Goal: Task Accomplishment & Management: Use online tool/utility

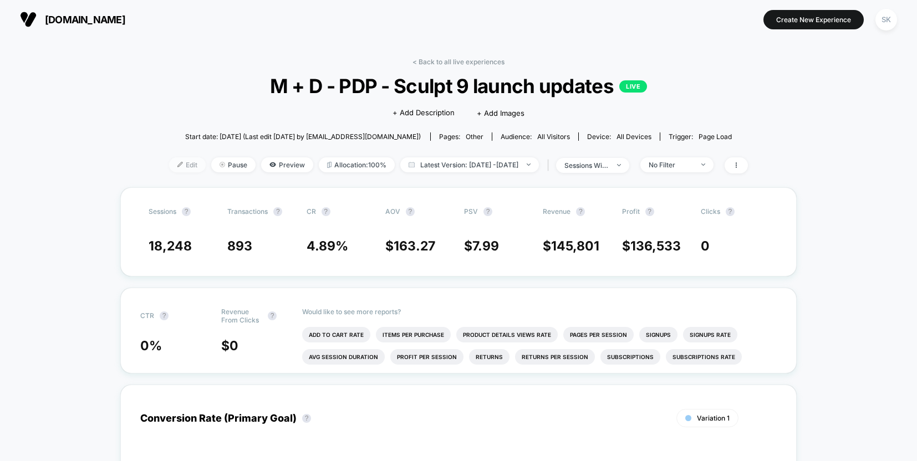
click at [180, 164] on span "Edit" at bounding box center [187, 164] width 37 height 15
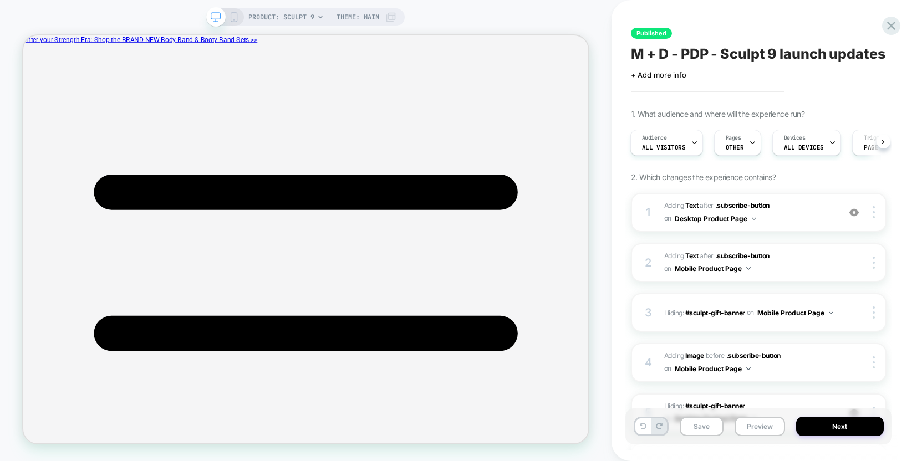
scroll to position [292, 0]
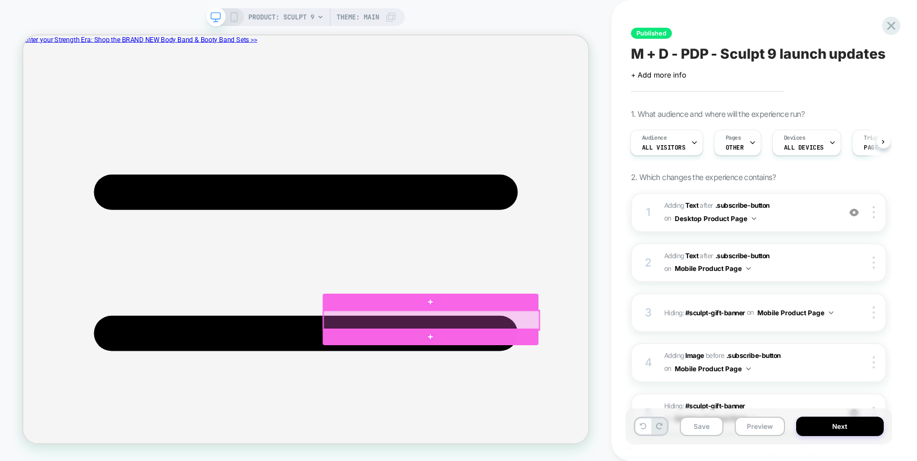
click at [615, 415] on div at bounding box center [568, 416] width 288 height 26
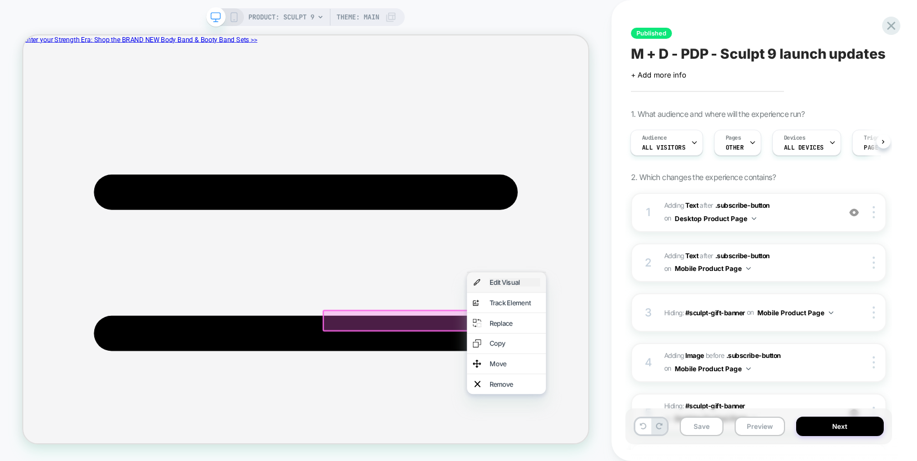
click at [652, 366] on div "Edit Visual" at bounding box center [679, 364] width 68 height 11
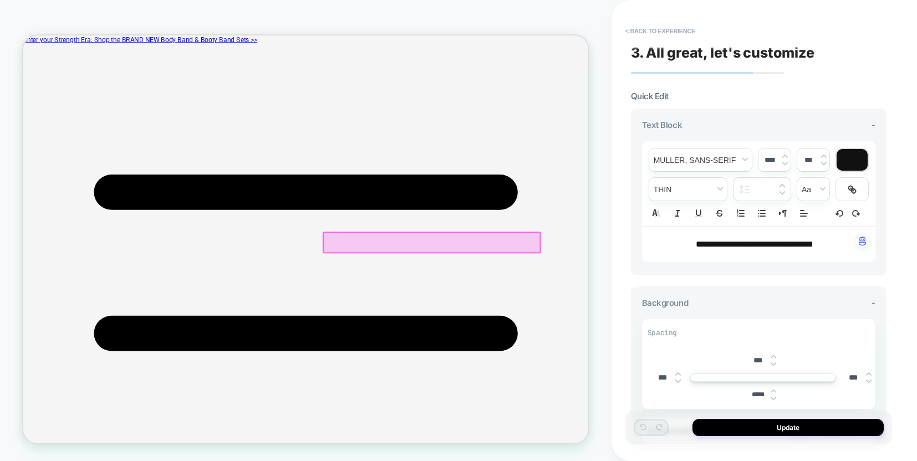
scroll to position [399, 0]
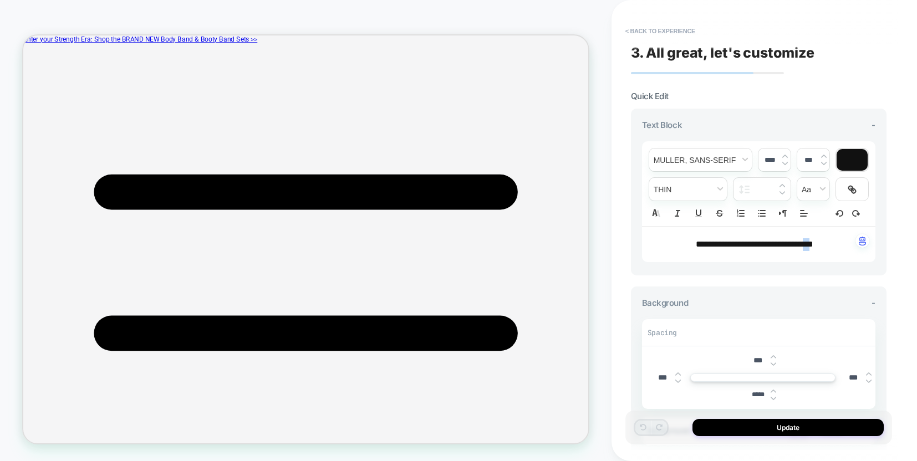
drag, startPoint x: 814, startPoint y: 245, endPoint x: 822, endPoint y: 246, distance: 7.8
click at [813, 246] on span "**********" at bounding box center [755, 244] width 118 height 8
type input "****"
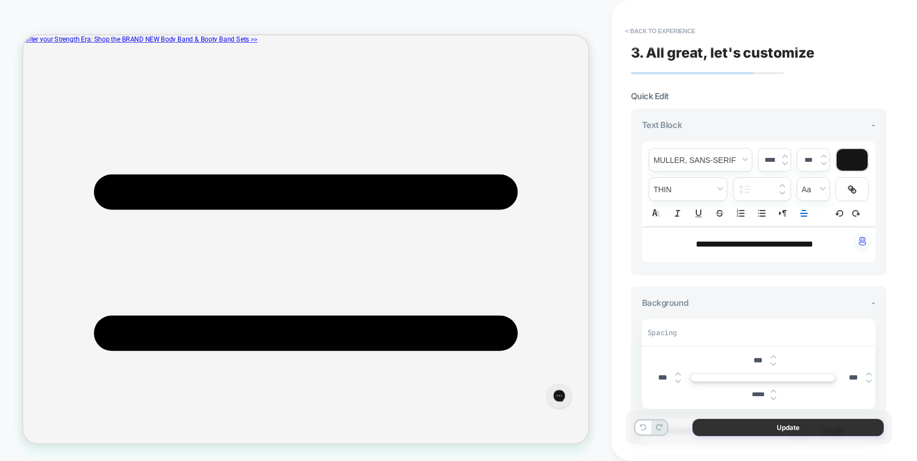
click at [790, 430] on button "Update" at bounding box center [788, 427] width 191 height 17
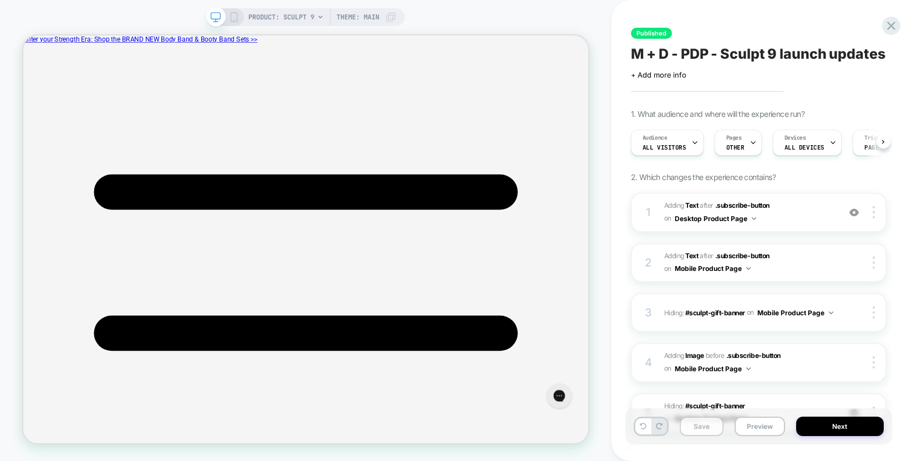
scroll to position [0, 1]
click at [696, 429] on button "Save" at bounding box center [702, 426] width 44 height 19
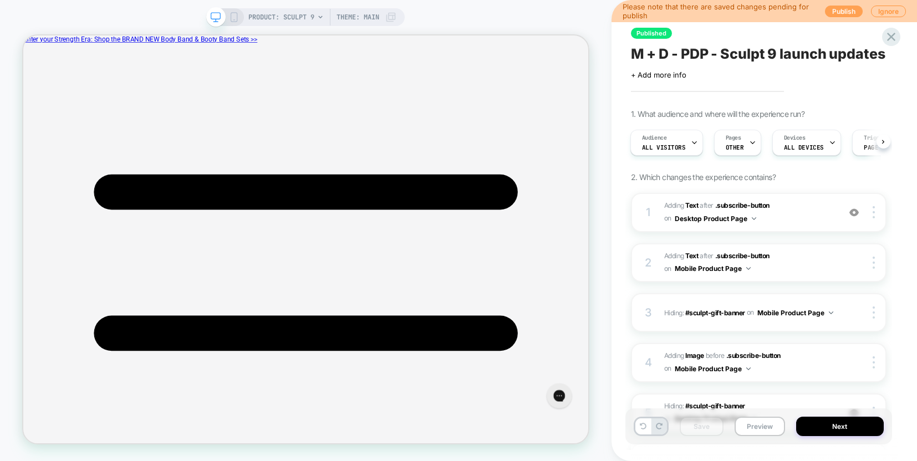
click at [852, 6] on button "Publish" at bounding box center [844, 12] width 38 height 12
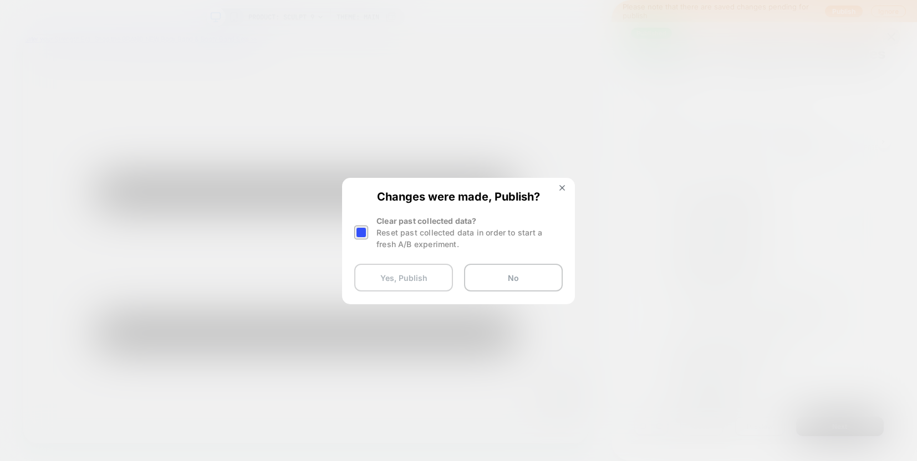
drag, startPoint x: 364, startPoint y: 234, endPoint x: 380, endPoint y: 269, distance: 38.5
click at [364, 234] on div at bounding box center [361, 233] width 14 height 14
click at [385, 275] on button "Yes, Publish" at bounding box center [403, 278] width 99 height 28
